Goal: Task Accomplishment & Management: Manage account settings

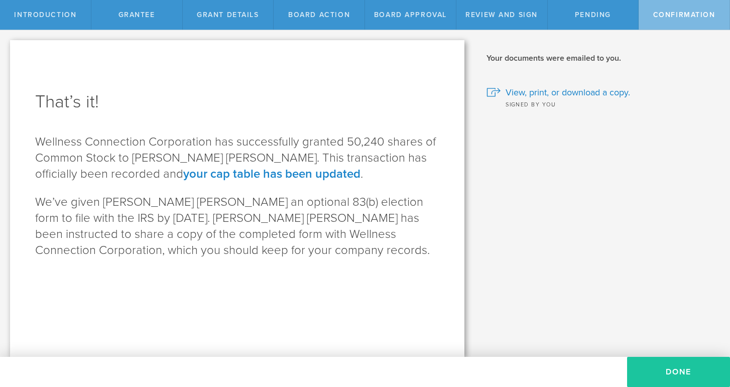
click at [657, 370] on button "Done" at bounding box center [678, 372] width 103 height 30
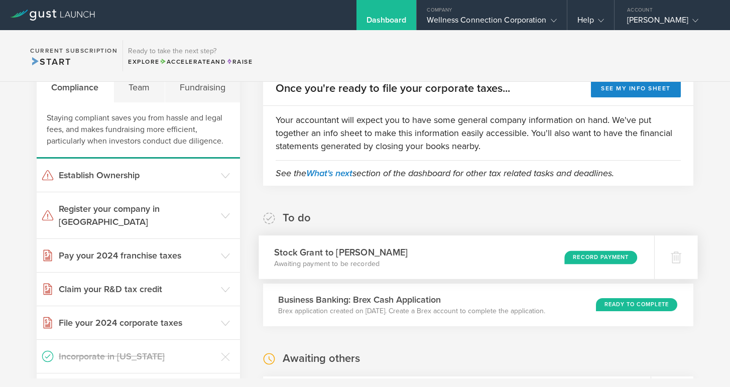
scroll to position [49, 0]
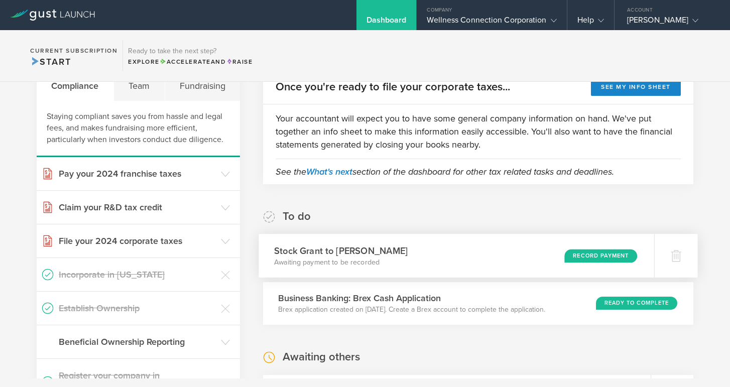
click at [584, 254] on div "Record Payment" at bounding box center [600, 256] width 73 height 14
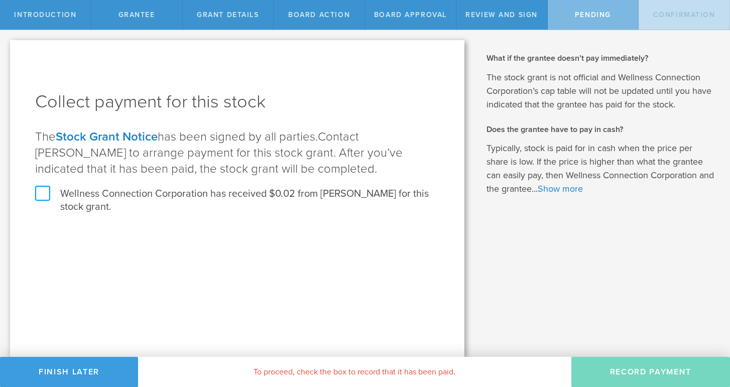
click at [39, 197] on label "Wellness Connection Corporation has received $0.02 from Manisha Datye for this …" at bounding box center [237, 200] width 404 height 26
click at [0, 0] on input "Wellness Connection Corporation has received $0.02 from Manisha Datye for this …" at bounding box center [0, 0] width 0 height 0
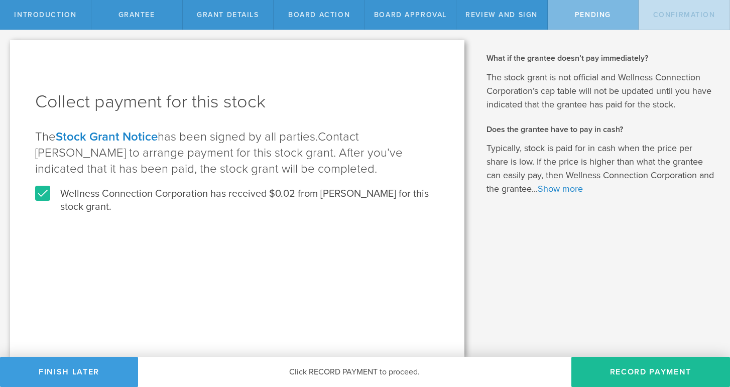
drag, startPoint x: 616, startPoint y: 359, endPoint x: 529, endPoint y: 351, distance: 87.2
click at [615, 359] on button "Record Payment" at bounding box center [650, 372] width 159 height 30
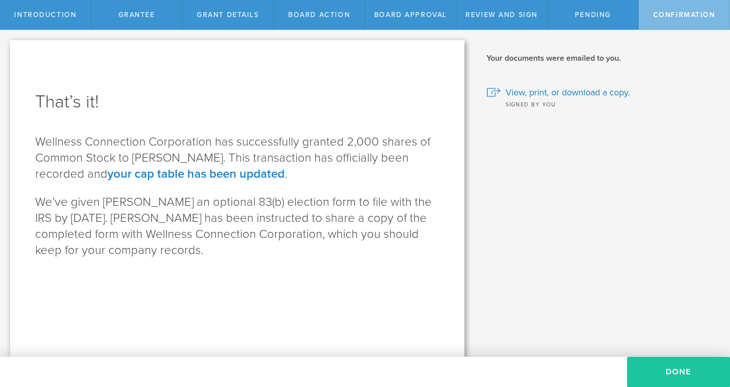
click at [664, 372] on button "Done" at bounding box center [678, 372] width 103 height 30
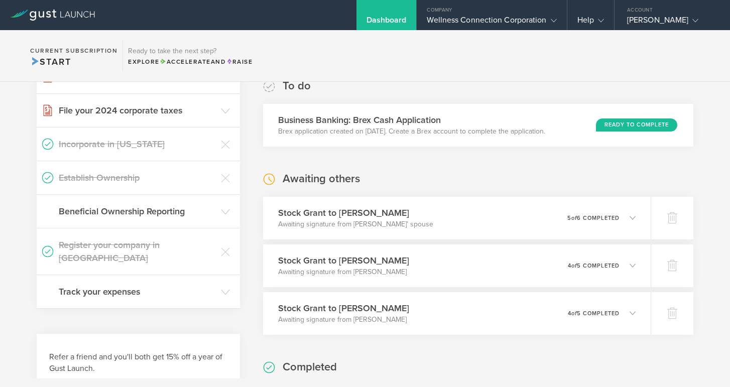
scroll to position [180, 0]
click at [632, 216] on icon at bounding box center [635, 217] width 6 height 6
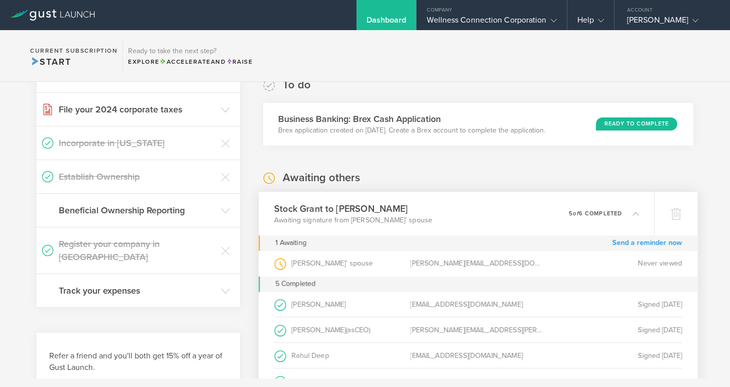
click at [629, 241] on link "Send a reminder now" at bounding box center [647, 243] width 70 height 16
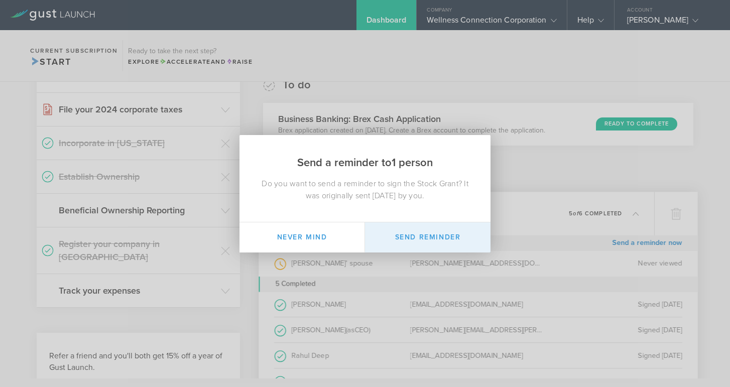
click at [411, 234] on button "Send Reminder" at bounding box center [427, 237] width 125 height 30
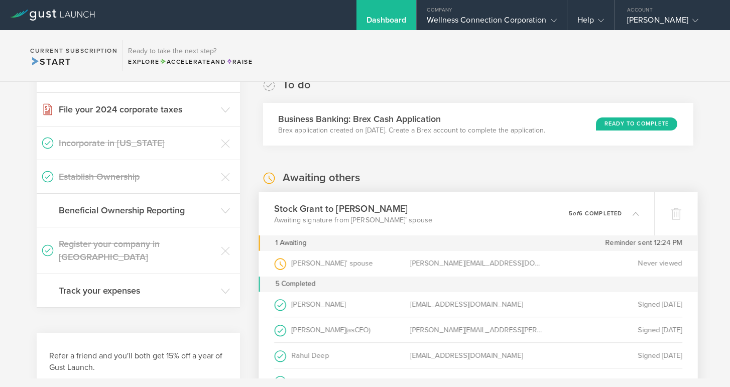
click at [635, 214] on icon at bounding box center [635, 213] width 6 height 6
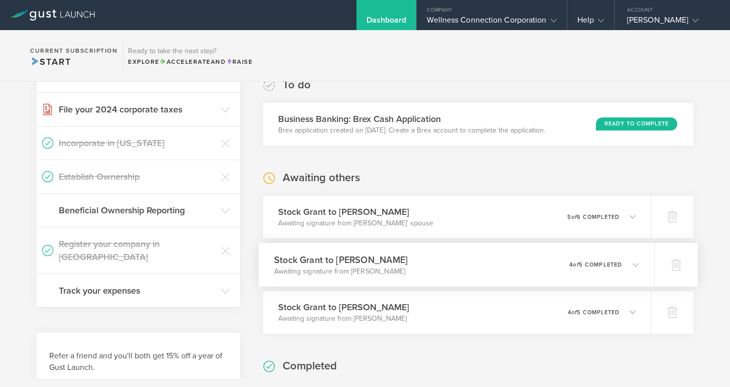
click at [636, 264] on icon at bounding box center [635, 264] width 6 height 6
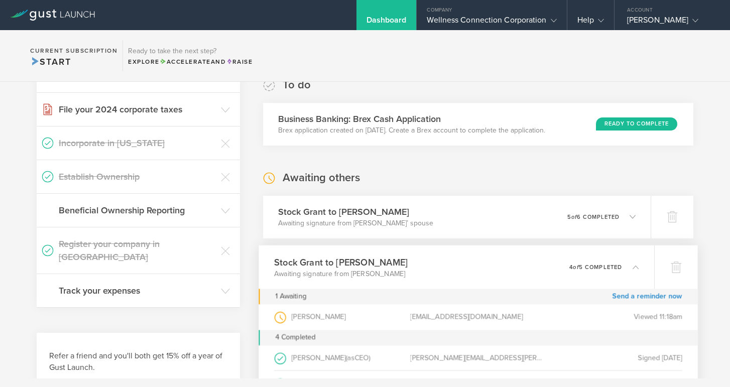
click at [634, 265] on icon at bounding box center [635, 266] width 6 height 6
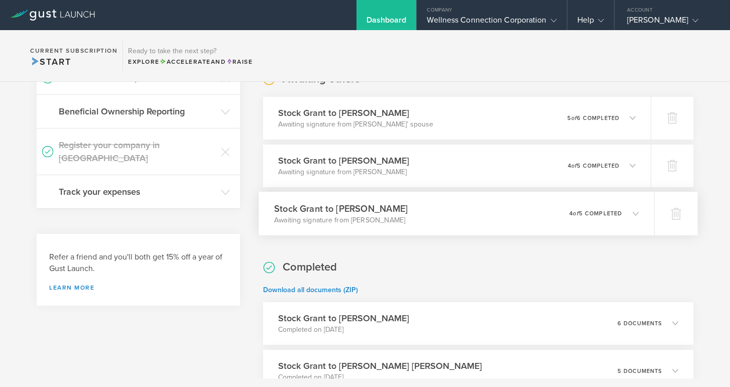
scroll to position [282, 0]
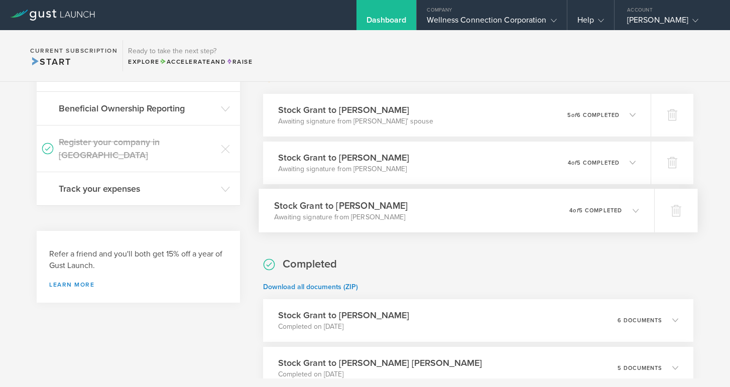
click at [631, 208] on icon at bounding box center [630, 210] width 17 height 9
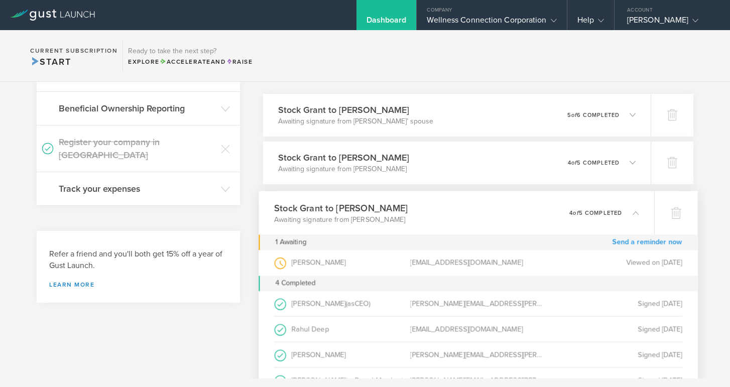
click at [631, 241] on link "Send a reminder now" at bounding box center [647, 242] width 70 height 16
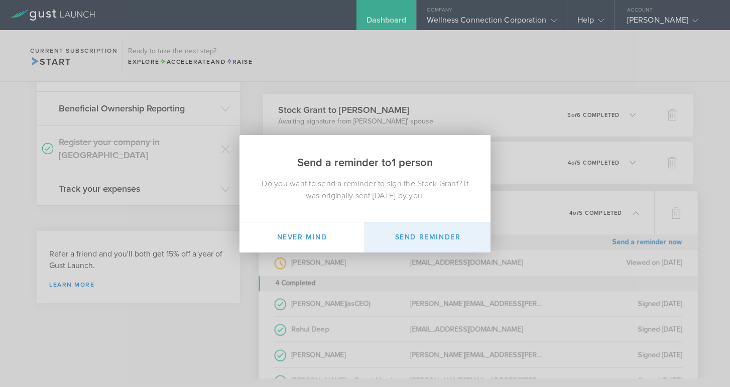
click at [423, 230] on button "Send Reminder" at bounding box center [427, 237] width 125 height 30
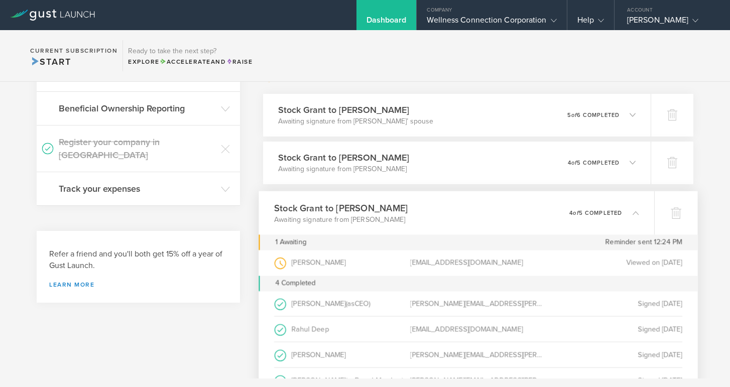
click at [634, 213] on icon at bounding box center [635, 212] width 6 height 6
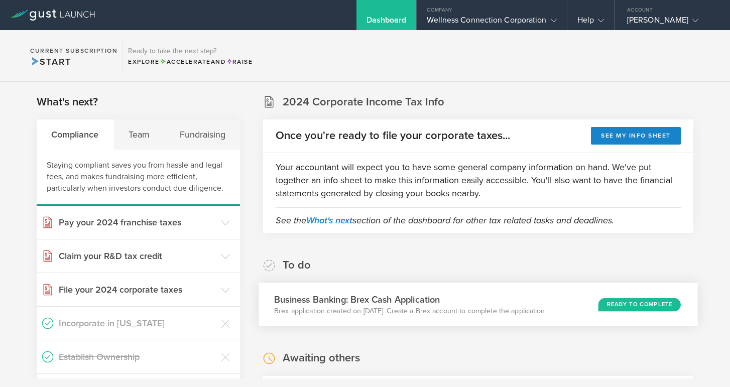
scroll to position [0, 0]
